Goal: Feedback & Contribution: Contribute content

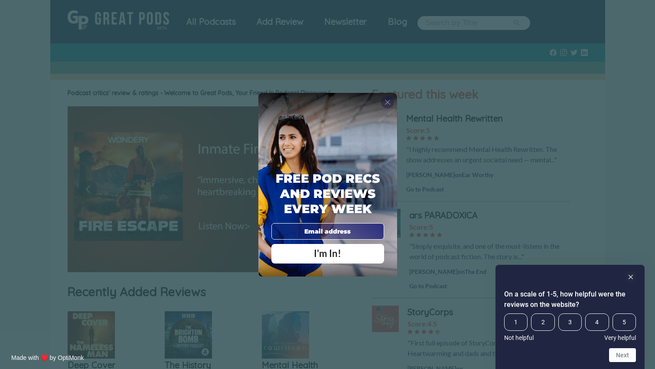
click at [386, 100] on span "X" at bounding box center [388, 102] width 6 height 9
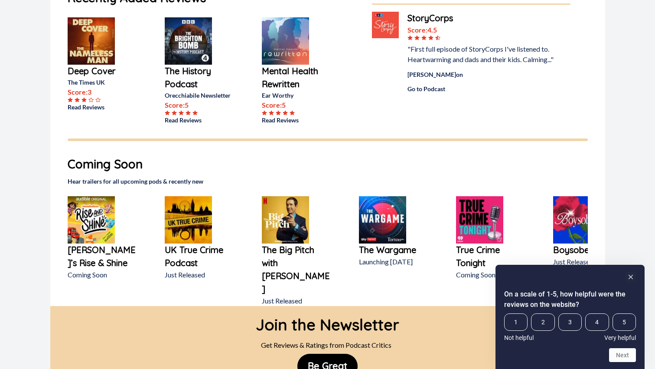
scroll to position [315, 0]
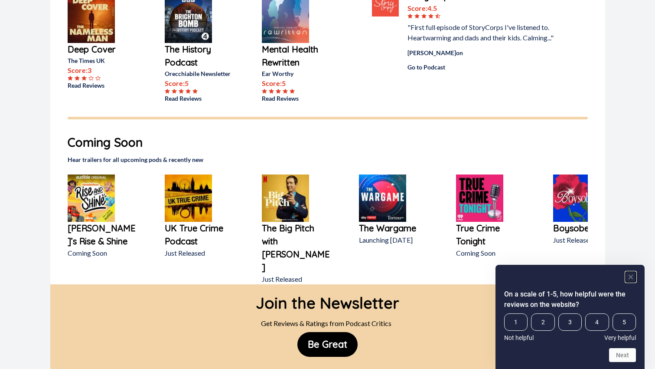
click at [632, 276] on rect "Hide survey" at bounding box center [631, 276] width 10 height 10
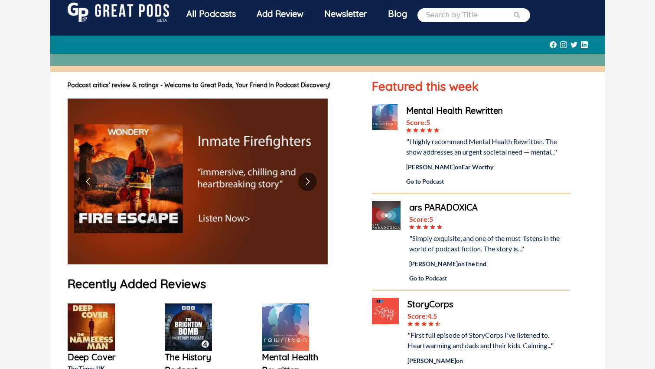
scroll to position [0, 0]
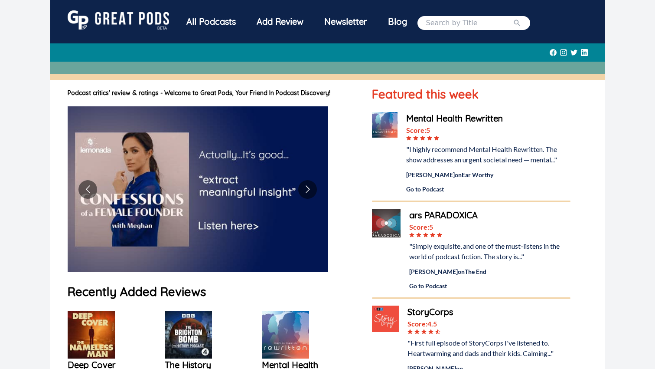
click at [214, 24] on div "All Podcasts" at bounding box center [211, 21] width 70 height 23
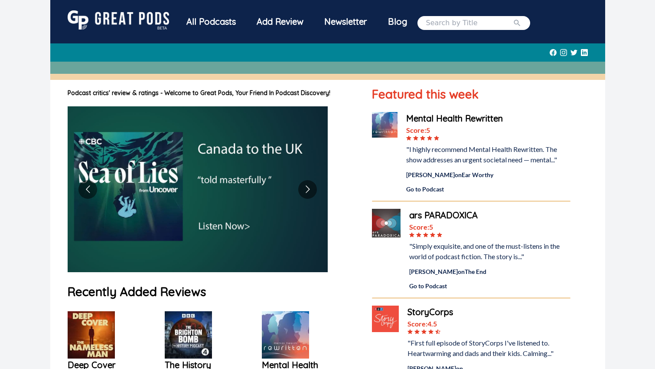
click at [277, 19] on div "Add Review" at bounding box center [280, 21] width 68 height 23
